Goal: Transaction & Acquisition: Purchase product/service

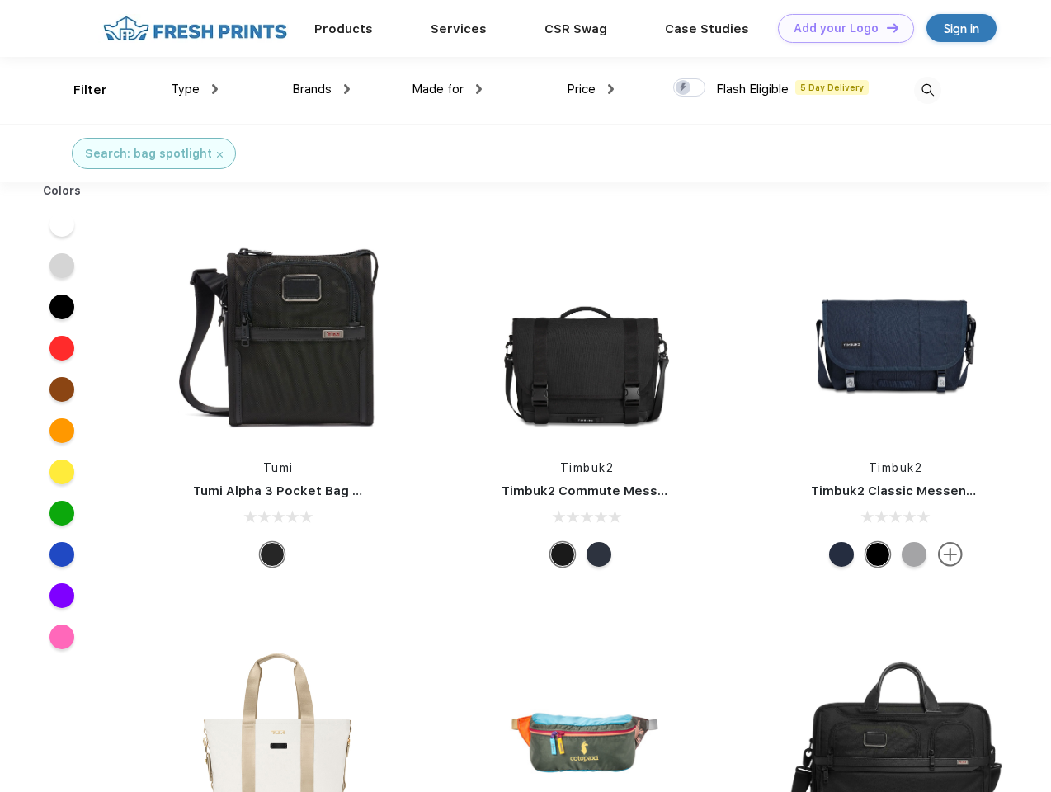
scroll to position [1, 0]
click at [840, 28] on link "Add your Logo Design Tool" at bounding box center [846, 28] width 136 height 29
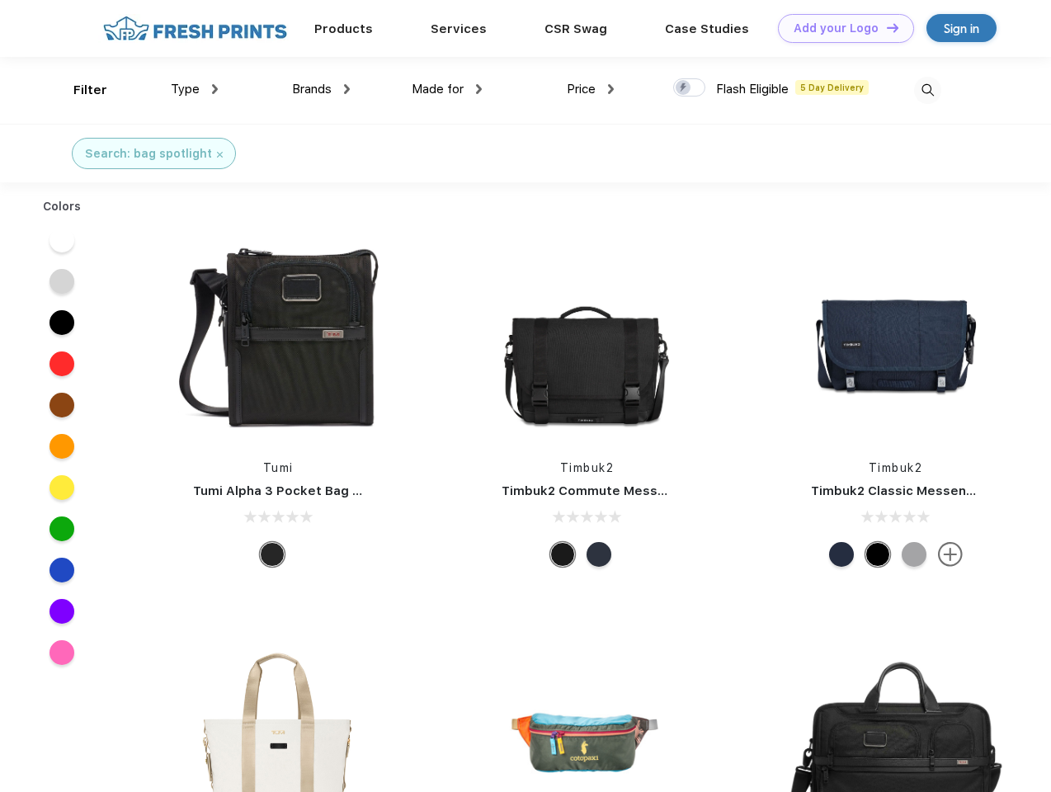
click at [0, 0] on div "Design Tool" at bounding box center [0, 0] width 0 height 0
click at [886, 27] on link "Add your Logo Design Tool" at bounding box center [846, 28] width 136 height 29
click at [79, 90] on div "Filter" at bounding box center [90, 90] width 34 height 19
click at [195, 89] on span "Type" at bounding box center [185, 89] width 29 height 15
click at [321, 89] on span "Brands" at bounding box center [312, 89] width 40 height 15
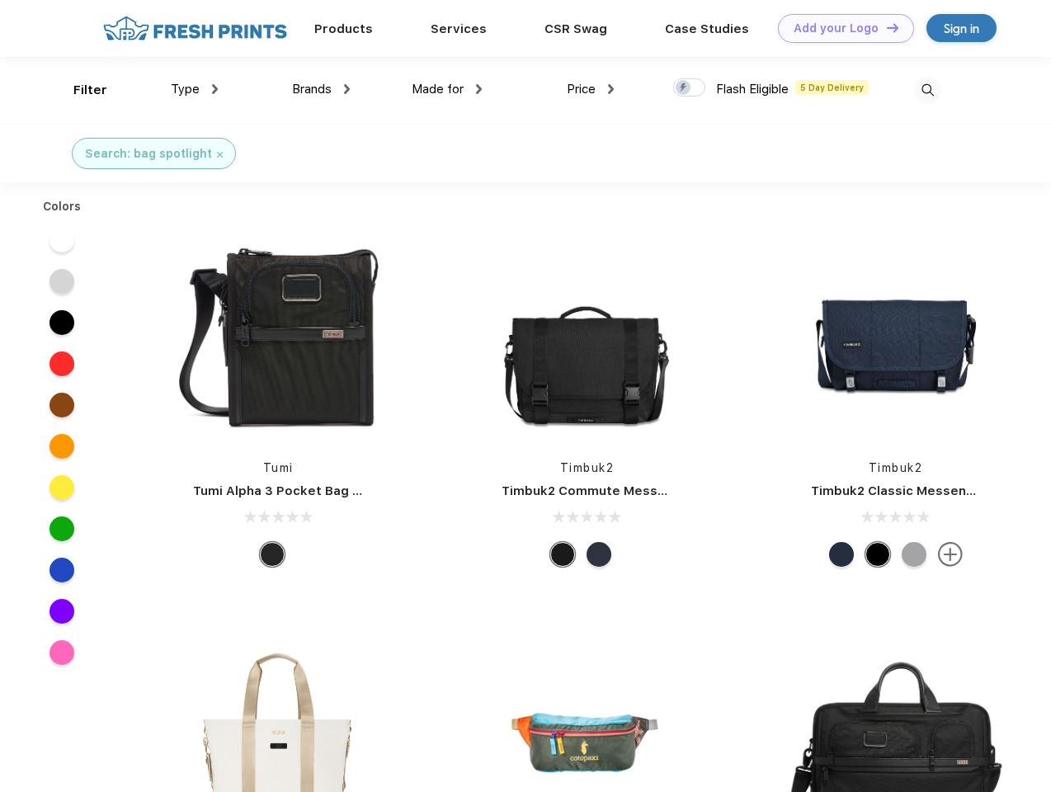
click at [447, 89] on span "Made for" at bounding box center [438, 89] width 52 height 15
click at [591, 89] on span "Price" at bounding box center [581, 89] width 29 height 15
click at [690, 88] on div at bounding box center [689, 87] width 32 height 18
click at [684, 88] on input "checkbox" at bounding box center [678, 83] width 11 height 11
click at [928, 90] on img at bounding box center [927, 90] width 27 height 27
